Goal: Communication & Community: Answer question/provide support

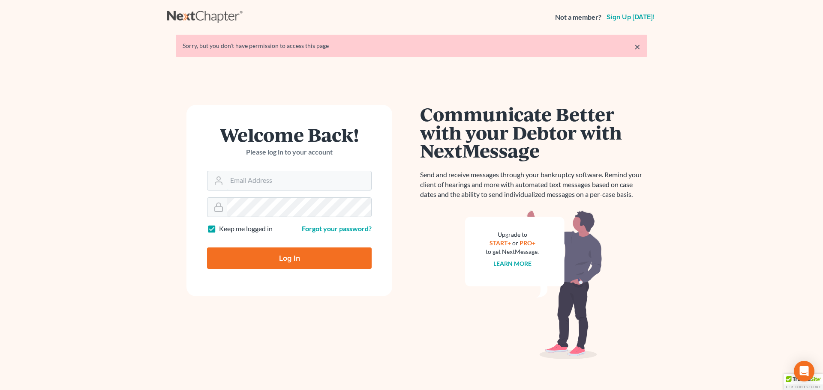
type input "[EMAIL_ADDRESS][DOMAIN_NAME]"
click at [286, 257] on input "Log In" at bounding box center [289, 258] width 165 height 21
type input "Thinking..."
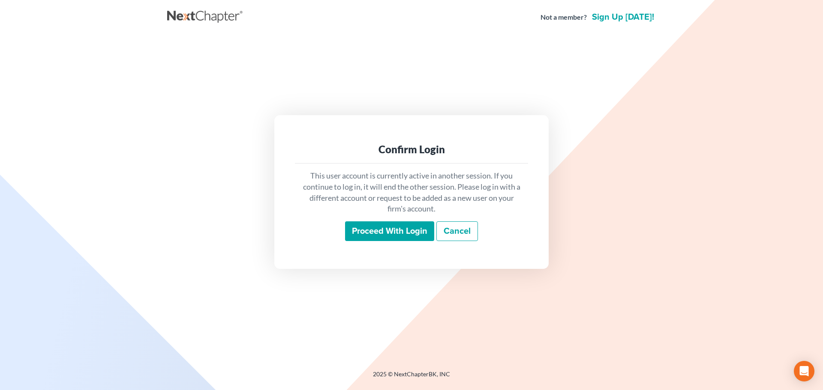
click at [392, 229] on input "Proceed with login" at bounding box center [389, 231] width 89 height 20
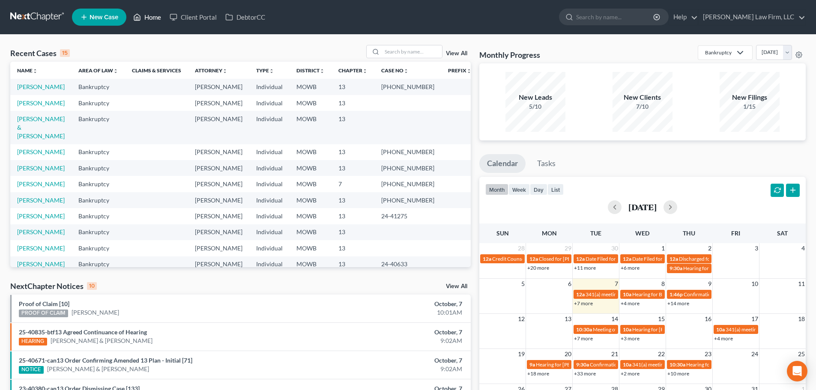
click at [151, 15] on link "Home" at bounding box center [147, 16] width 36 height 15
click at [390, 46] on input "search" at bounding box center [412, 51] width 60 height 12
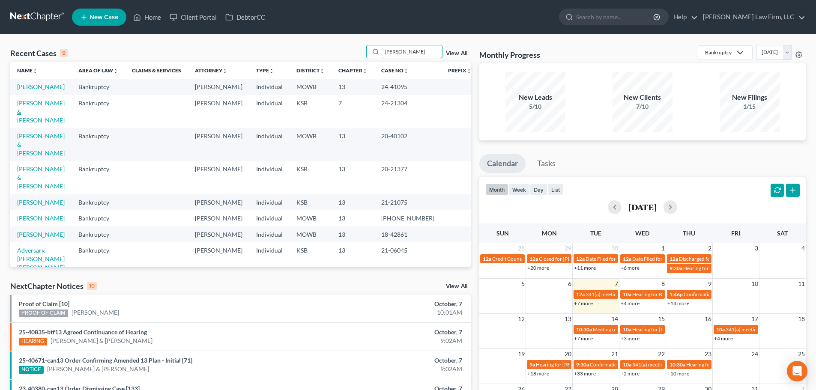
type input "Allen"
click at [41, 103] on link "[PERSON_NAME] & [PERSON_NAME]" at bounding box center [41, 111] width 48 height 24
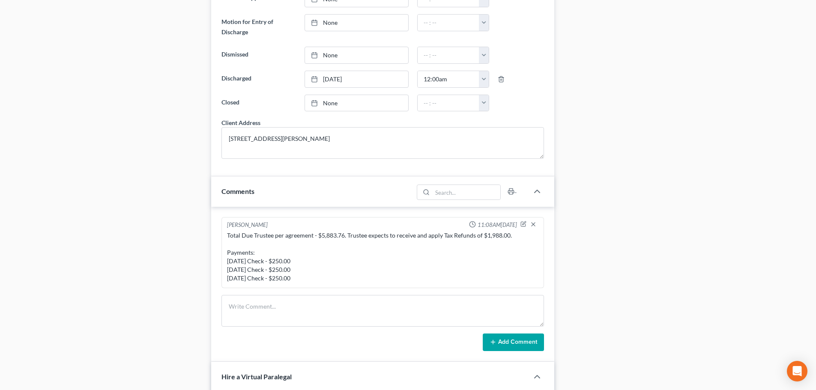
scroll to position [643, 0]
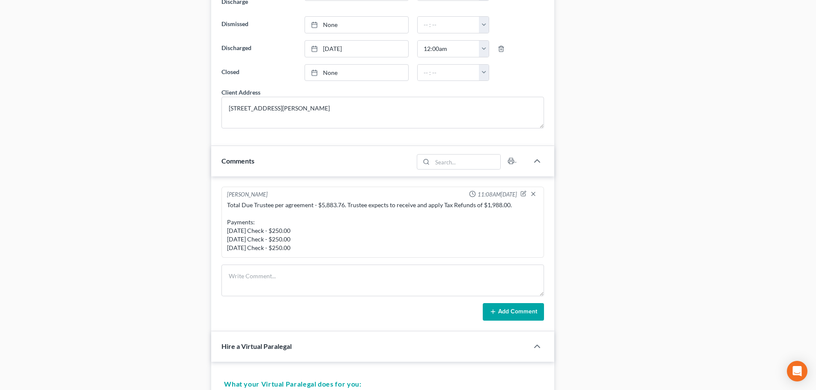
click at [310, 248] on div "Total Due Trustee per agreement - $5,883.76. Trustee expects to receive and app…" at bounding box center [382, 226] width 311 height 51
click at [310, 247] on div "Total Due Trustee per agreement - $5,883.76. Trustee expects to receive and app…" at bounding box center [382, 226] width 311 height 51
click at [523, 193] on icon "button" at bounding box center [524, 194] width 6 height 6
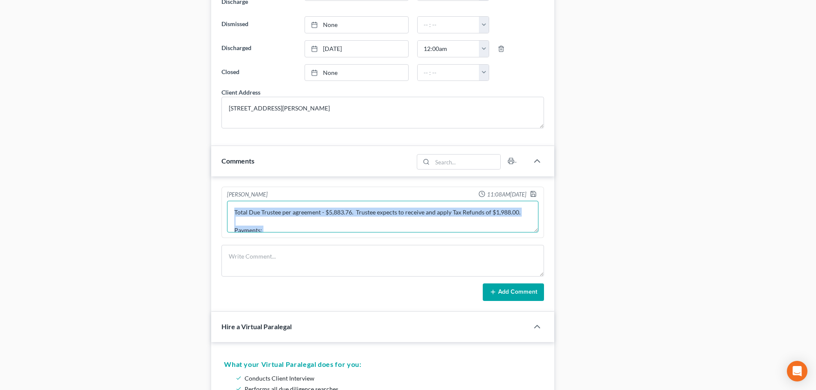
click at [347, 227] on textarea "Total Due Trustee per agreement - $5,883.76. Trustee expects to receive and app…" at bounding box center [382, 217] width 311 height 32
click at [479, 226] on textarea "Total Due Trustee per agreement - $5,883.76. Trustee expects to receive and app…" at bounding box center [382, 217] width 311 height 32
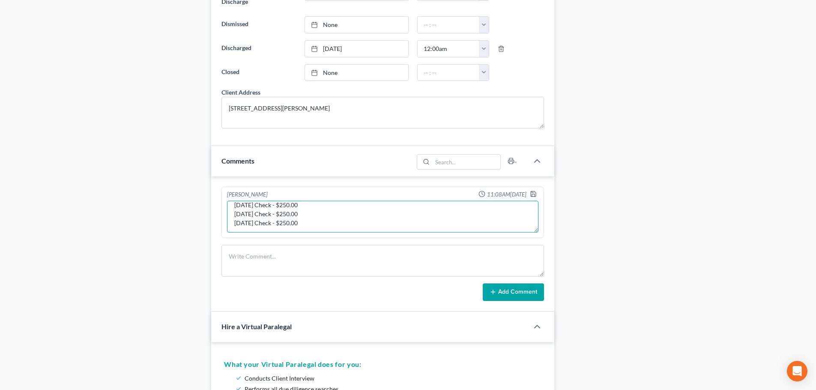
scroll to position [36, 0]
click at [314, 221] on textarea "Total Due Trustee per agreement - $5,883.76. Trustee expects to receive and app…" at bounding box center [382, 217] width 311 height 32
type textarea "Total Due Trustee per agreement - $5,883.76. Trustee expects to receive and app…"
click at [345, 292] on div "Add Comment" at bounding box center [382, 293] width 323 height 18
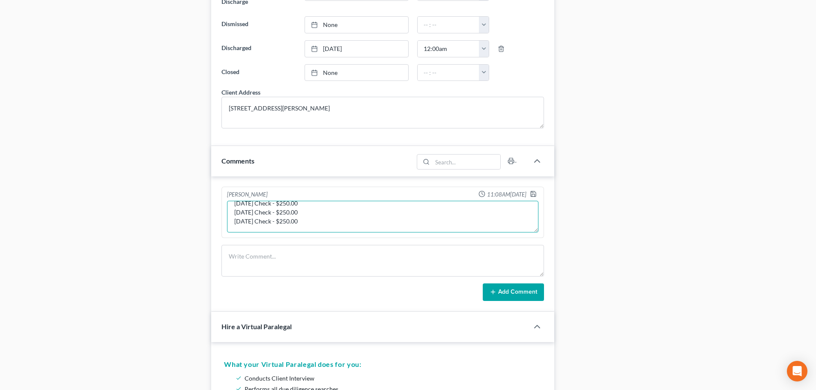
scroll to position [0, 0]
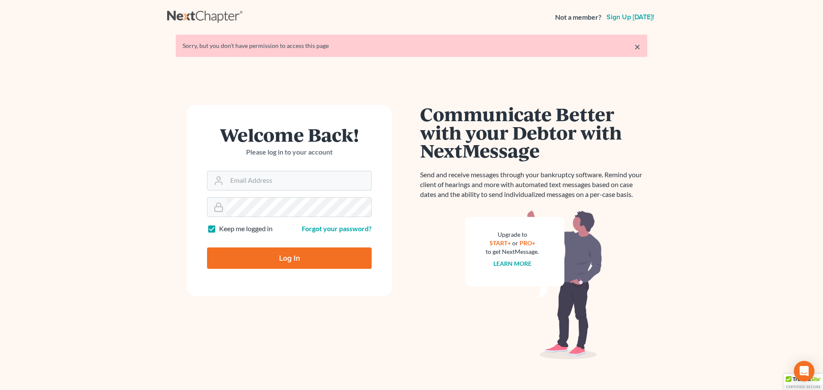
type input "[EMAIL_ADDRESS][DOMAIN_NAME]"
click at [286, 255] on input "Log In" at bounding box center [289, 258] width 165 height 21
type input "Thinking..."
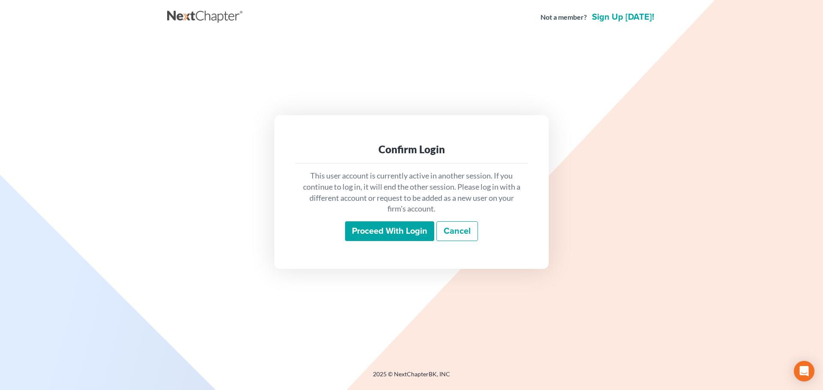
click at [384, 230] on input "Proceed with login" at bounding box center [389, 231] width 89 height 20
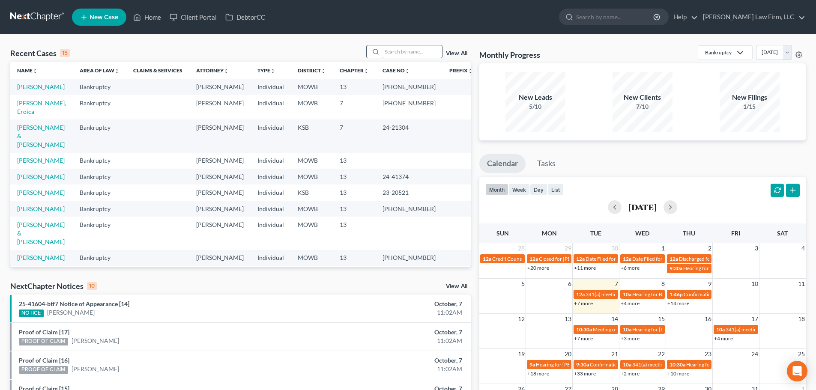
click at [392, 50] on input "search" at bounding box center [412, 51] width 60 height 12
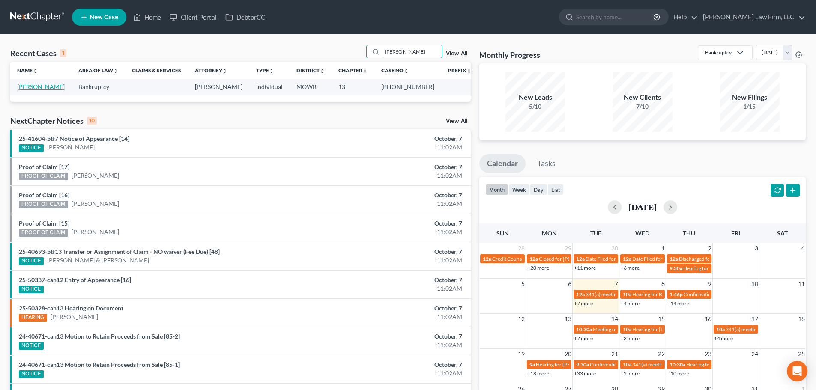
type input "Prelow"
click at [45, 87] on link "Prelow, Jacqueline" at bounding box center [41, 86] width 48 height 7
select select "2"
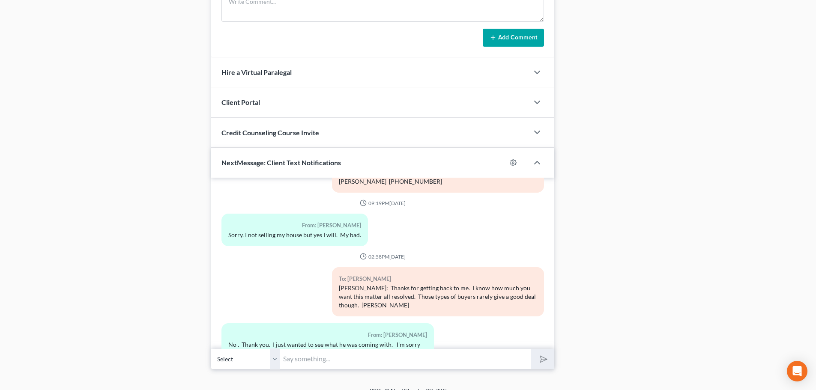
scroll to position [882, 0]
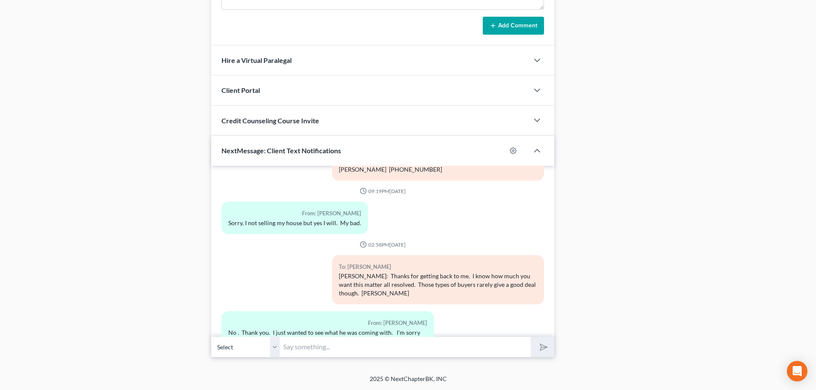
click at [293, 347] on input "text" at bounding box center [405, 347] width 251 height 21
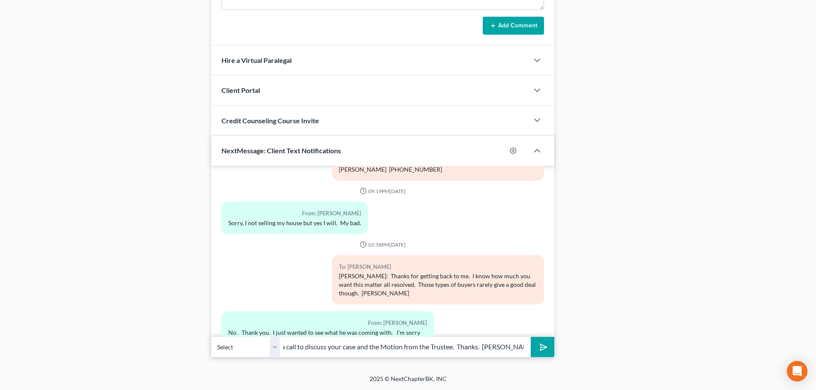
scroll to position [0, 108]
type input "Jackie: Please give me a call to discuss your case and the Motion from the Trus…"
click at [542, 345] on polygon "submit" at bounding box center [542, 347] width 10 height 10
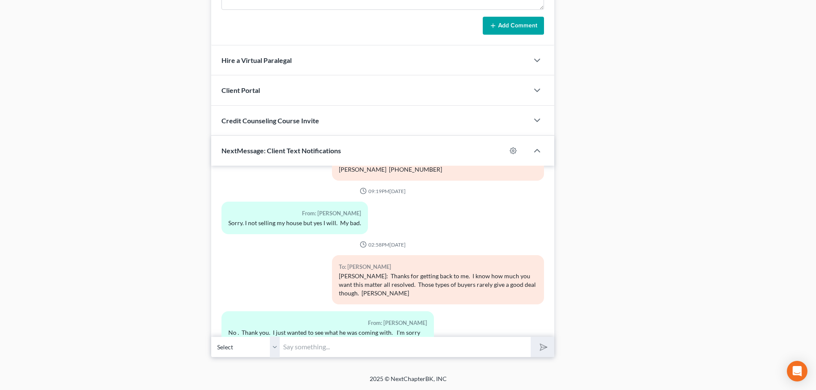
scroll to position [3130, 0]
